Goal: Find specific page/section: Find specific page/section

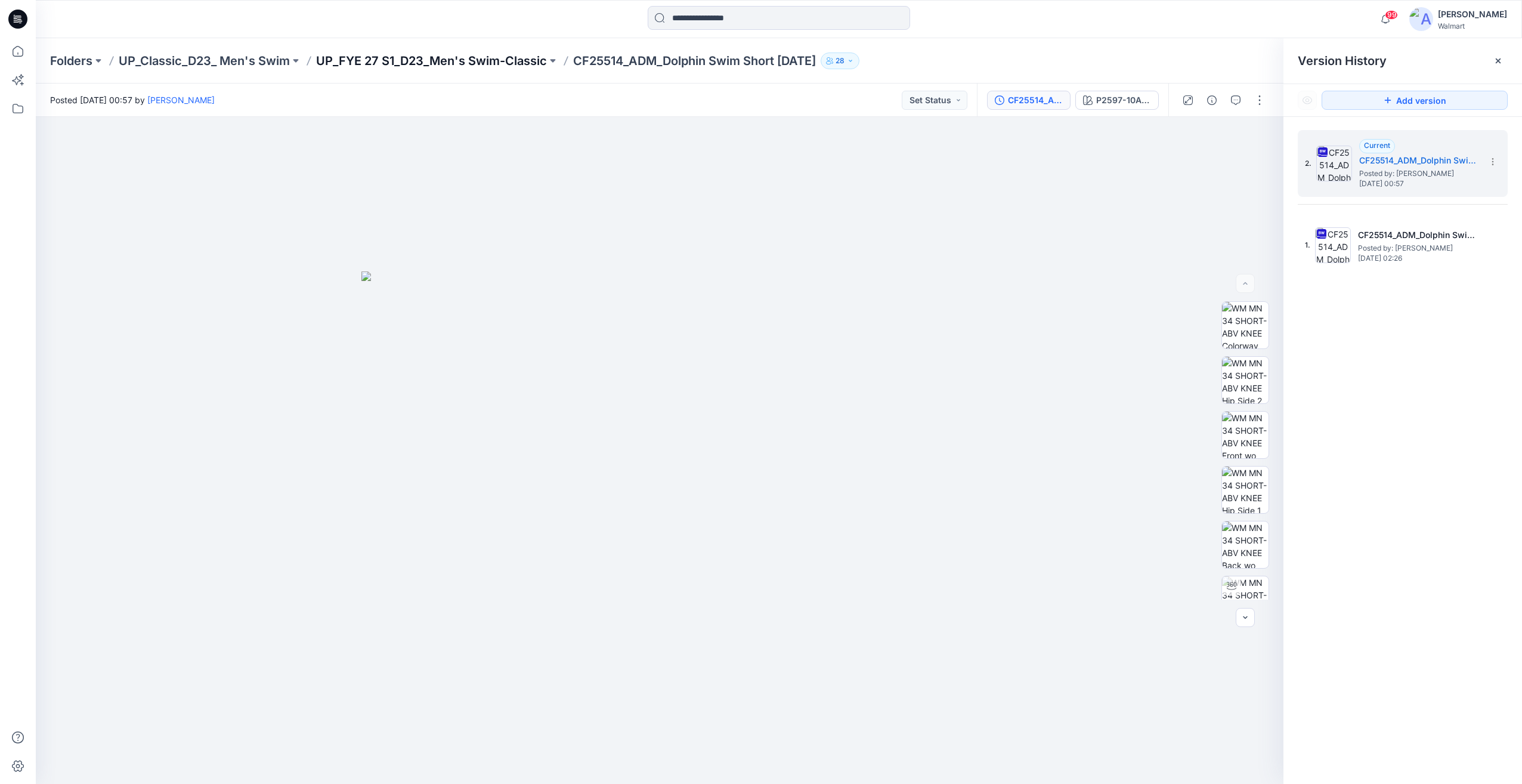
click at [474, 66] on p "UP_FYE 27 S1_D23_Men's Swim-Classic" at bounding box center [431, 61] width 231 height 17
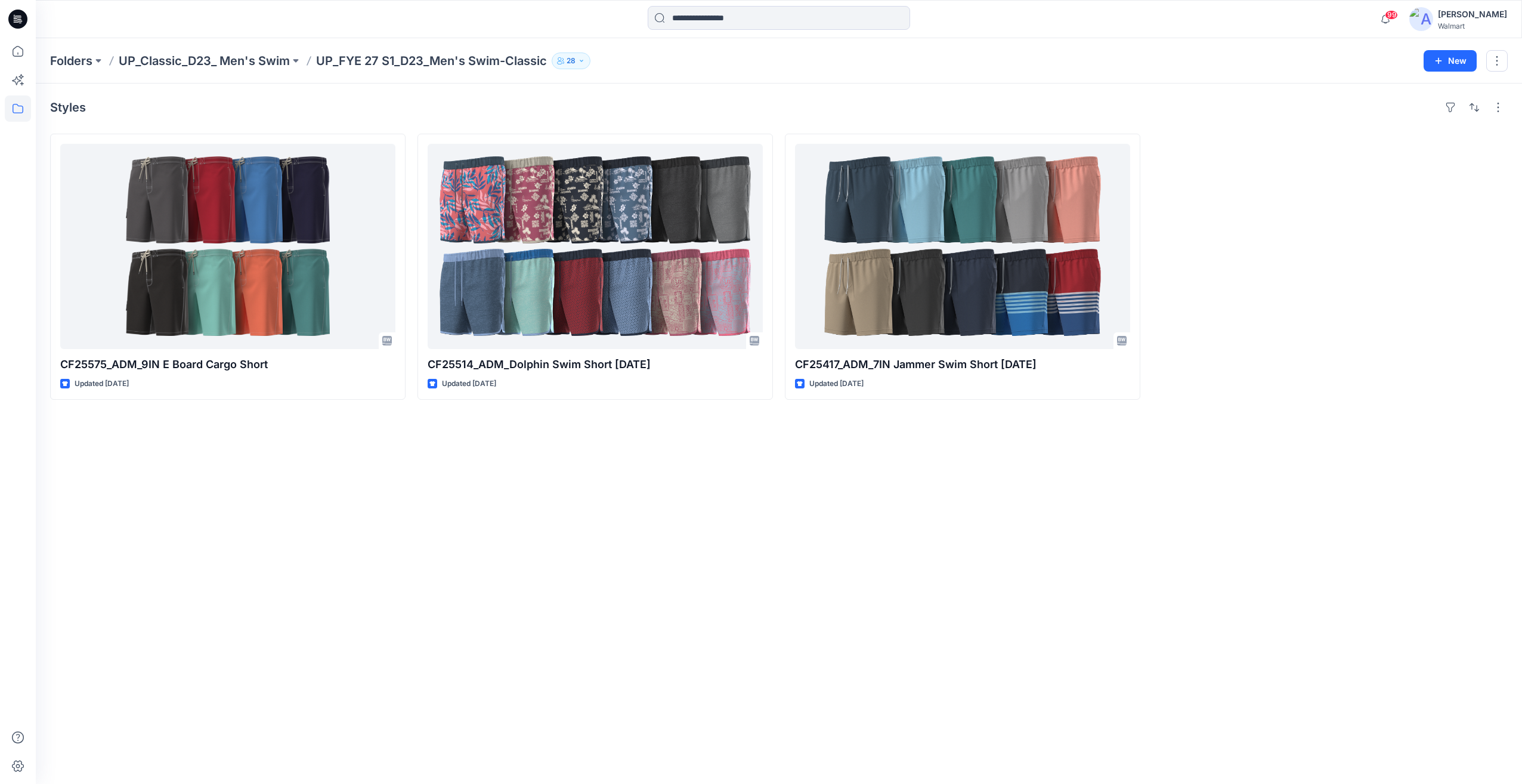
click at [407, 65] on p "UP_FYE 27 S1_D23_Men's Swim-Classic" at bounding box center [431, 61] width 231 height 17
click at [202, 65] on p "UP_Classic_D23_ Men's Swim" at bounding box center [204, 61] width 171 height 17
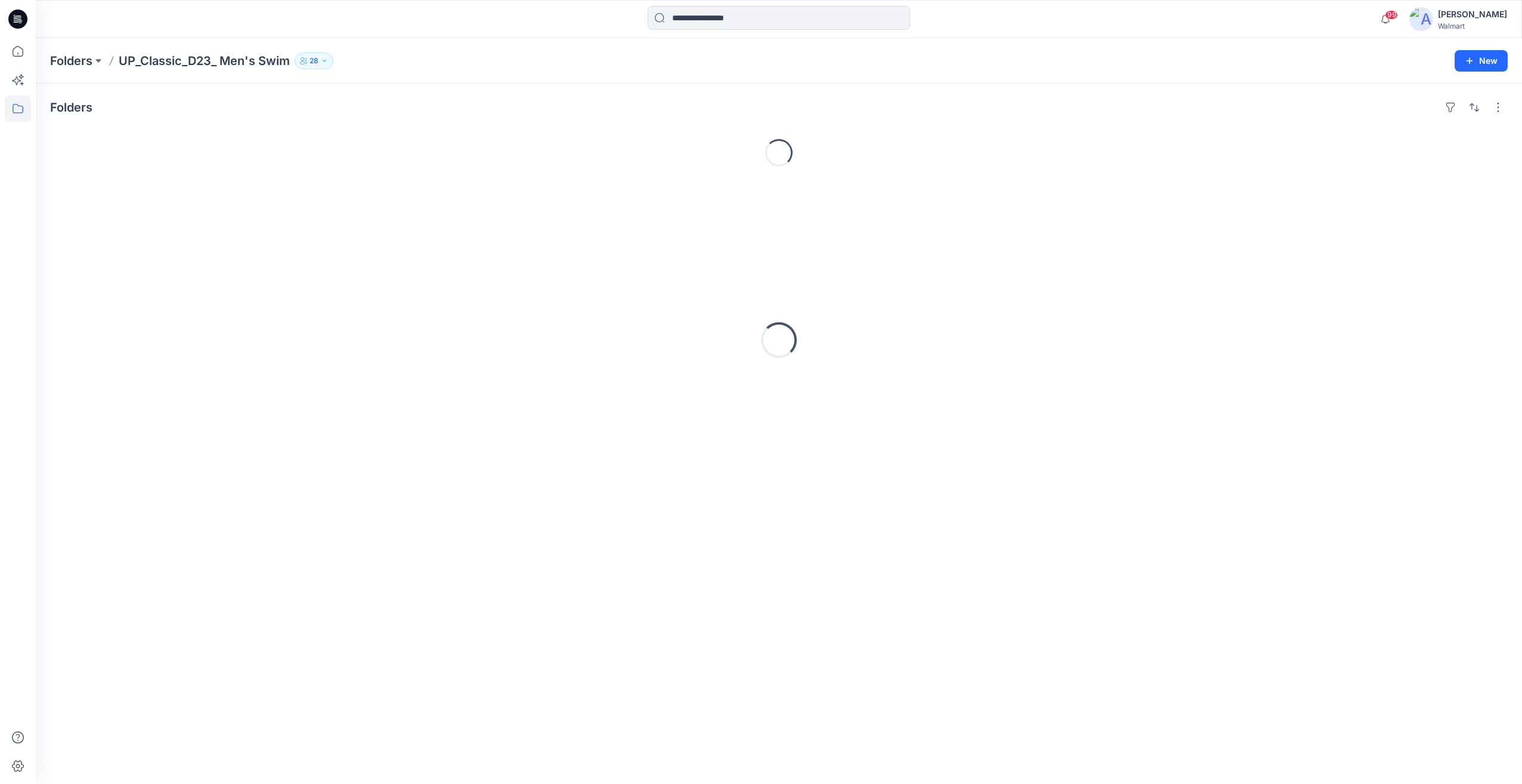
click at [14, 16] on icon at bounding box center [14, 15] width 2 height 1
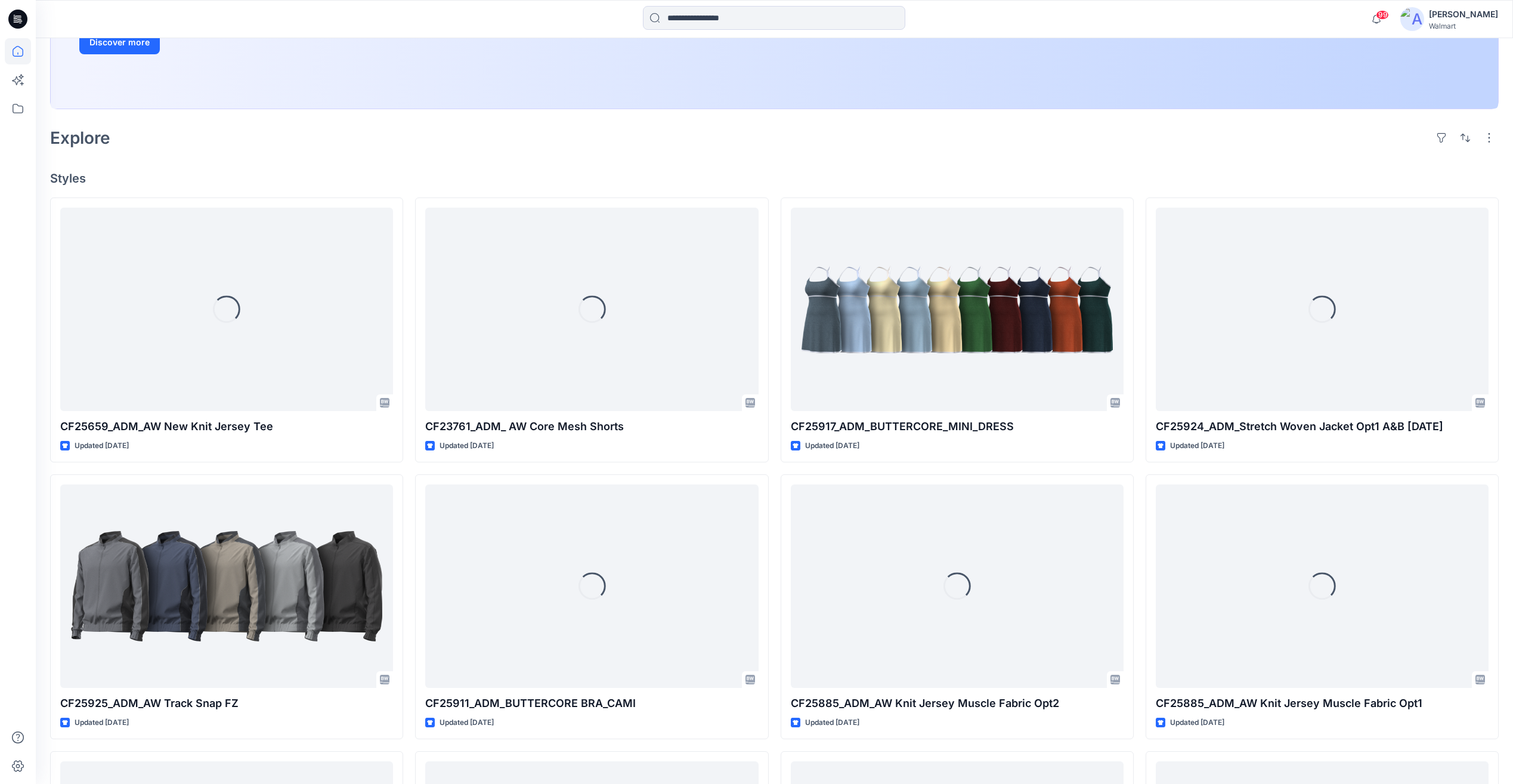
scroll to position [299, 0]
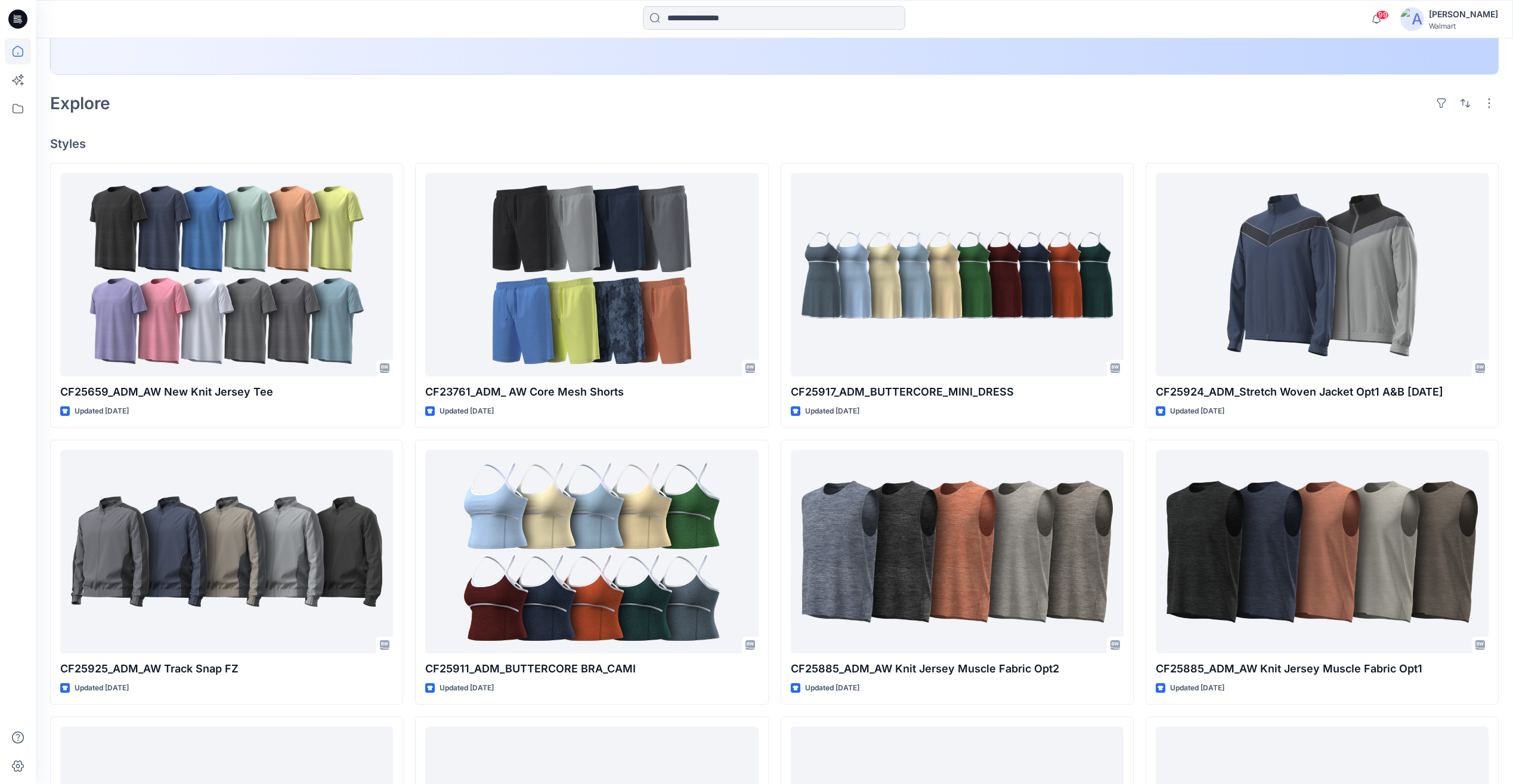
click at [698, 8] on input at bounding box center [774, 18] width 262 height 24
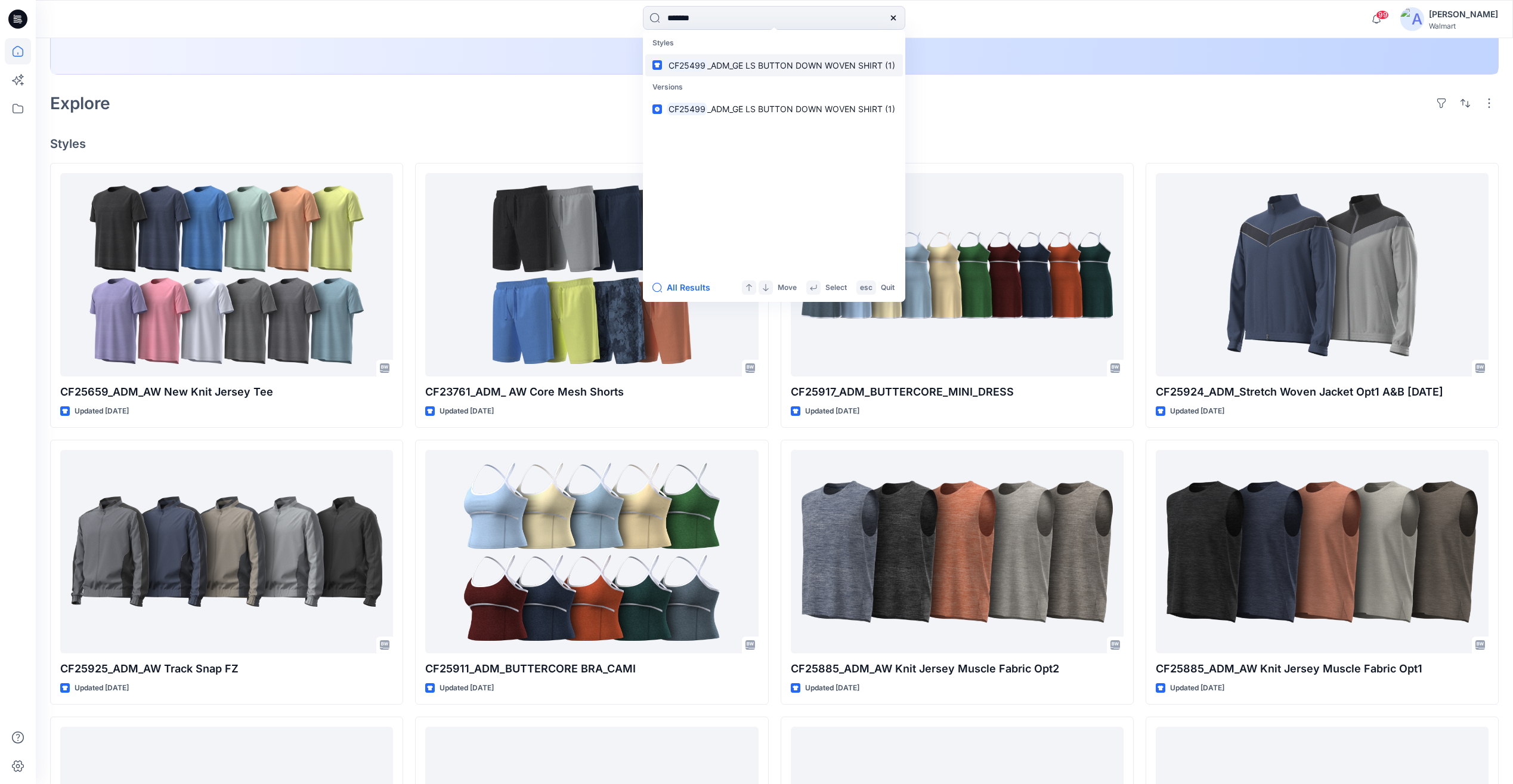
type input "*******"
click at [710, 75] on link "CF25499 _ADM_GE LS BUTTON DOWN WOVEN SHIRT (1)" at bounding box center [774, 65] width 258 height 22
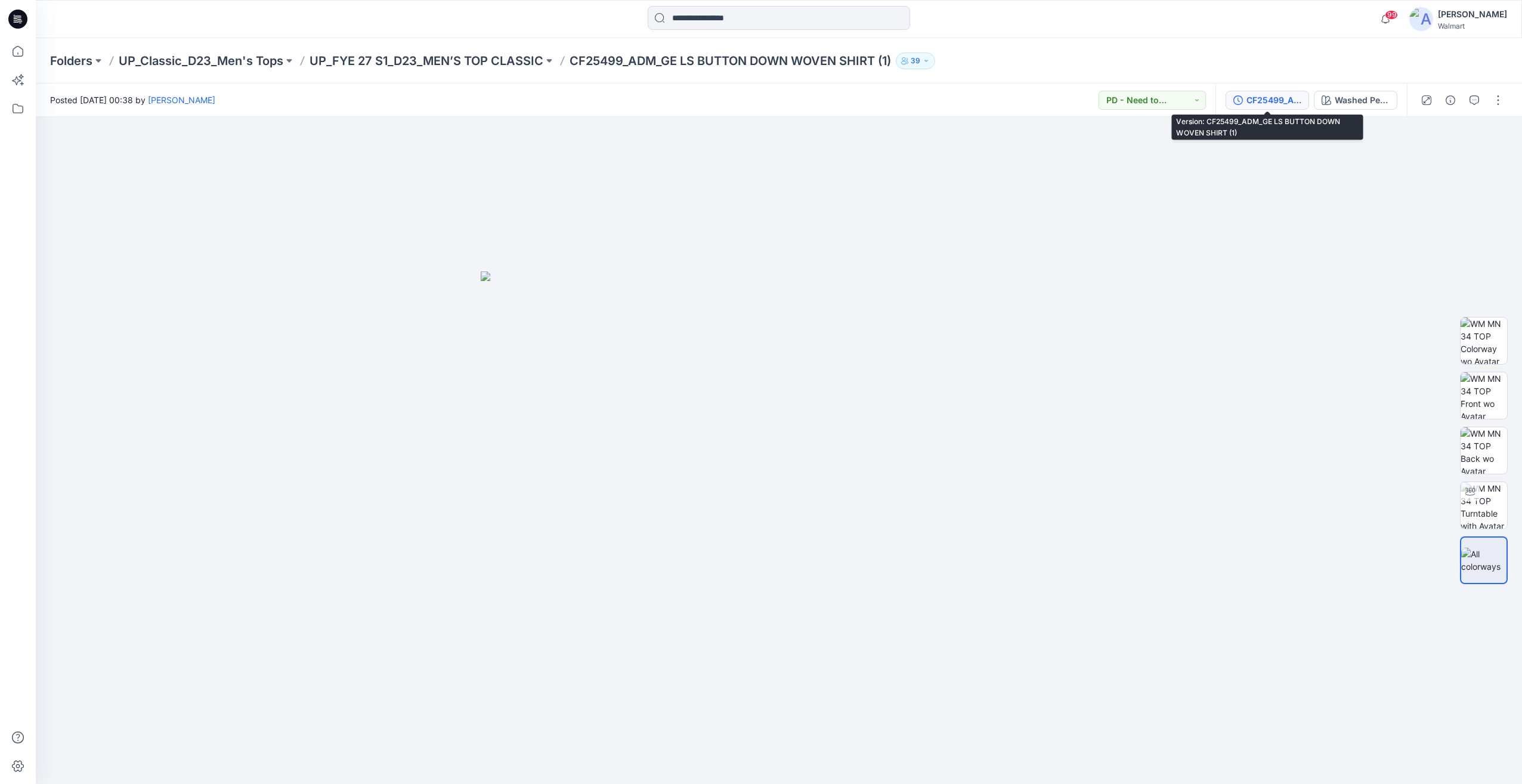
click at [1287, 109] on button "CF25499_ADM_GE LS BUTTON DOWN WOVEN SHIRT (1)" at bounding box center [1267, 100] width 84 height 19
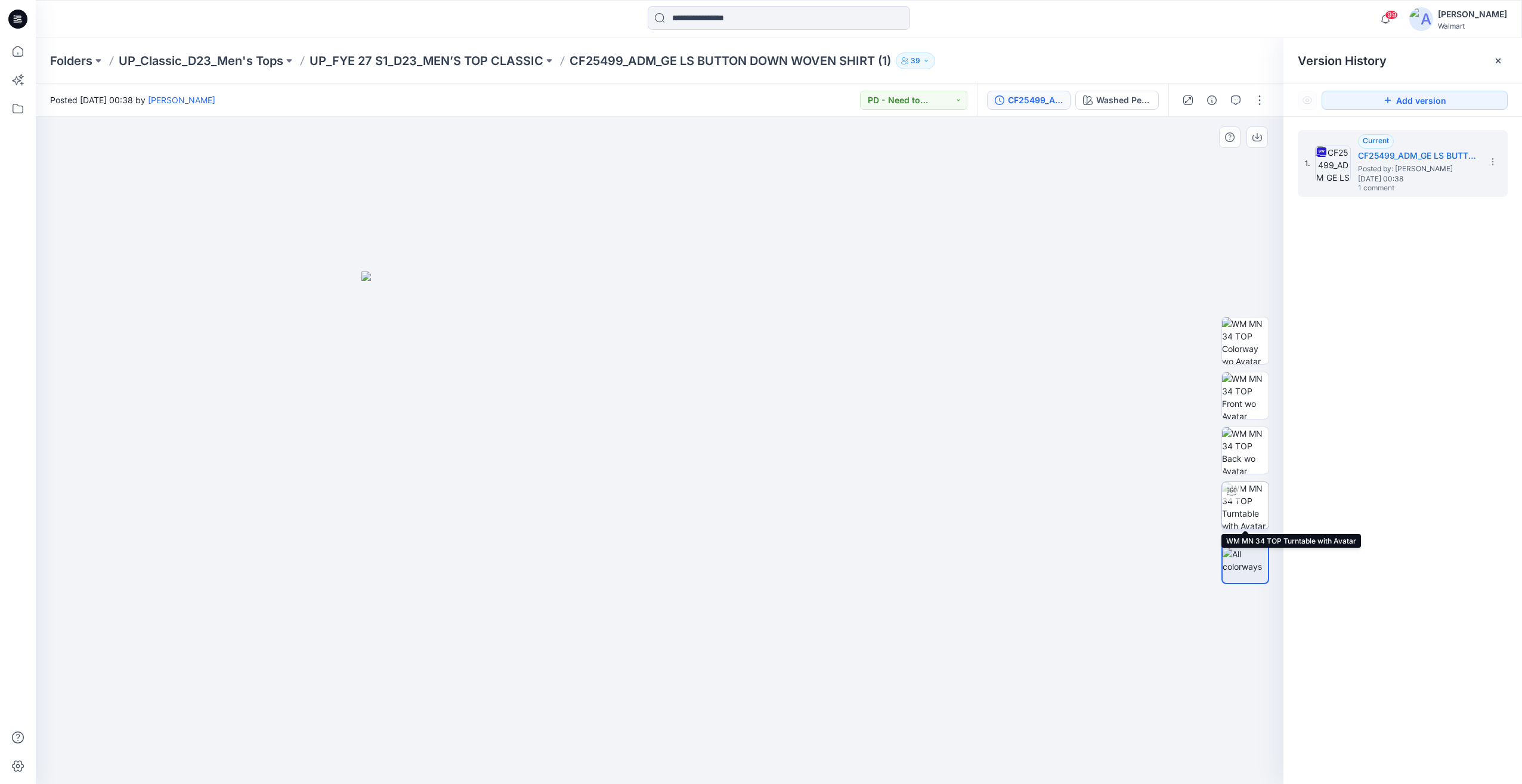
click at [1251, 503] on img at bounding box center [1245, 505] width 47 height 47
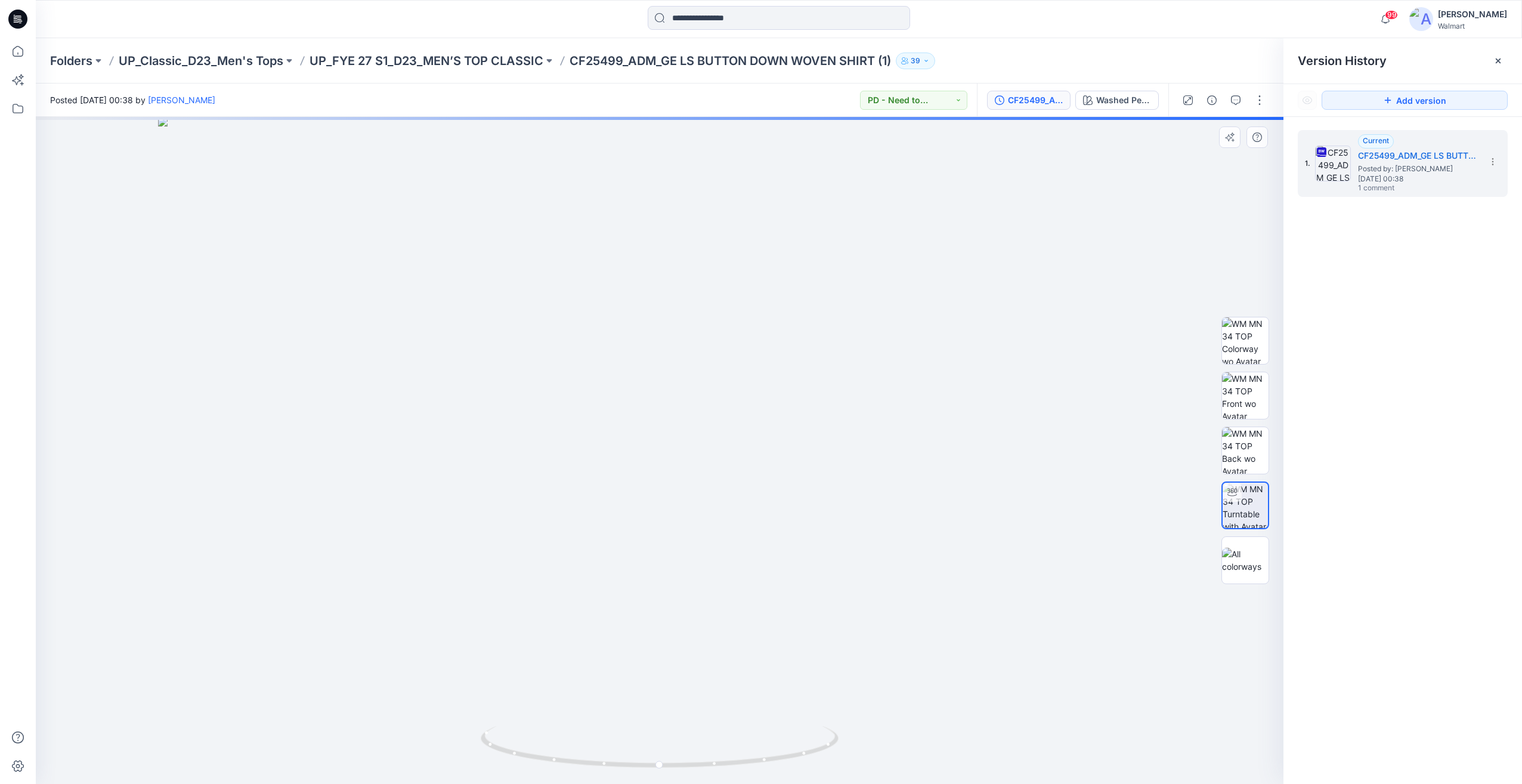
drag, startPoint x: 676, startPoint y: 308, endPoint x: 684, endPoint y: 487, distance: 179.2
click at [684, 487] on img at bounding box center [660, 450] width 1004 height 667
drag, startPoint x: 629, startPoint y: 519, endPoint x: 748, endPoint y: 522, distance: 119.0
click at [748, 522] on img at bounding box center [660, 450] width 1004 height 667
drag, startPoint x: 611, startPoint y: 767, endPoint x: 811, endPoint y: 759, distance: 200.2
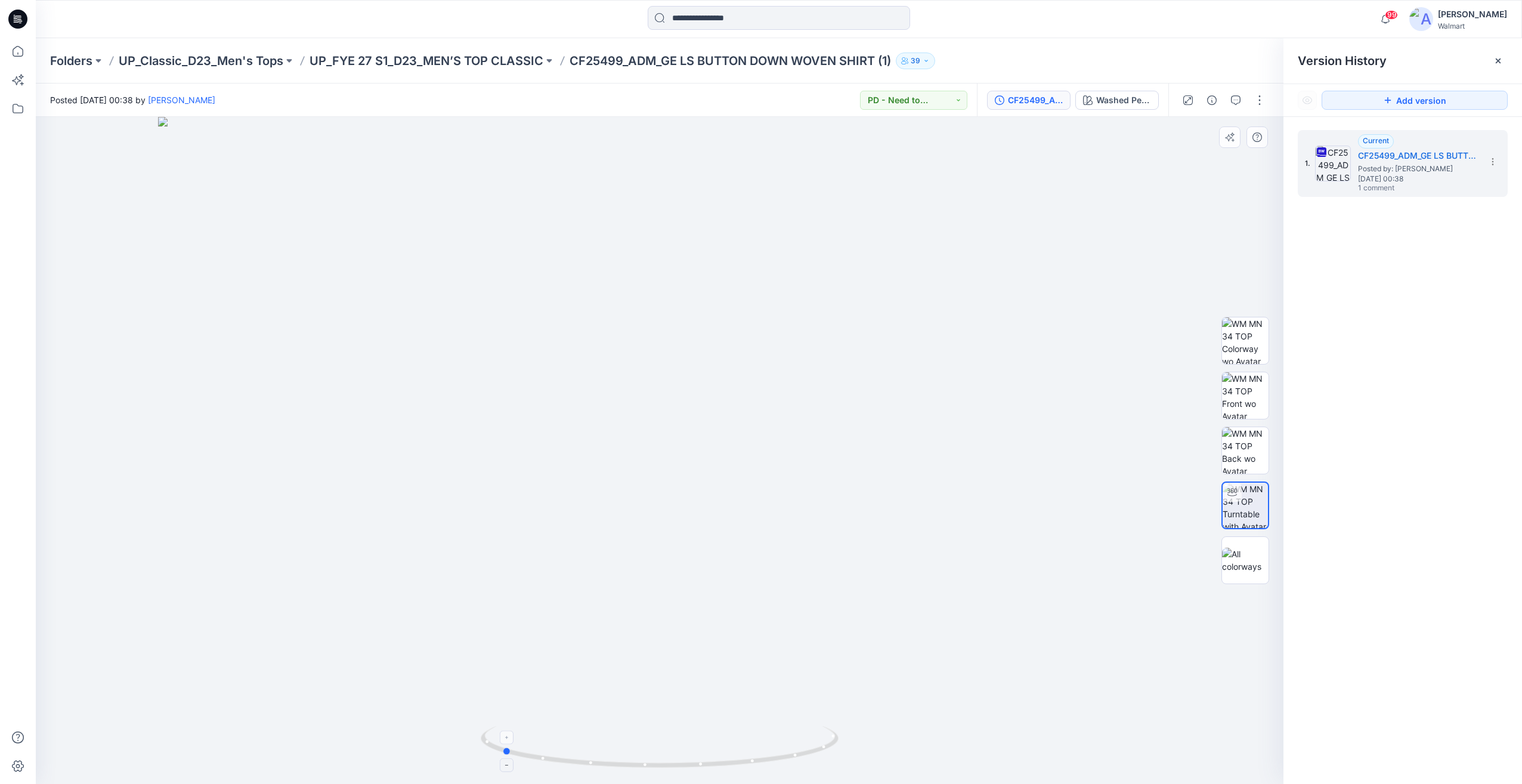
click at [811, 759] on icon at bounding box center [661, 748] width 361 height 44
drag, startPoint x: 898, startPoint y: 642, endPoint x: 835, endPoint y: 664, distance: 66.7
click at [836, 653] on img at bounding box center [660, 450] width 1004 height 667
drag, startPoint x: 798, startPoint y: 724, endPoint x: 757, endPoint y: 735, distance: 42.4
click at [758, 729] on div at bounding box center [659, 450] width 1248 height 667
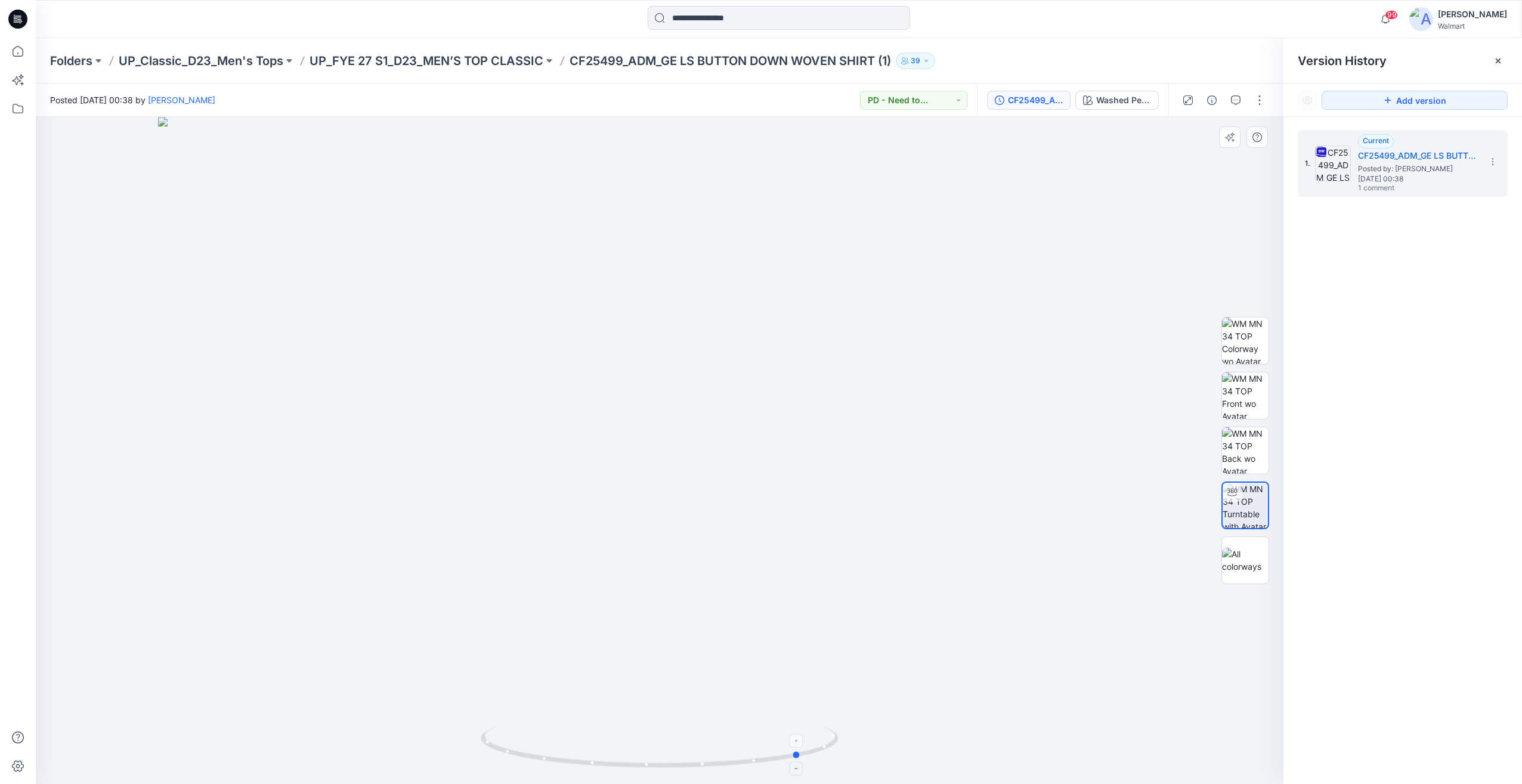
drag, startPoint x: 712, startPoint y: 762, endPoint x: 678, endPoint y: 764, distance: 34.1
click at [678, 764] on icon at bounding box center [661, 748] width 361 height 44
